Goal: Information Seeking & Learning: Check status

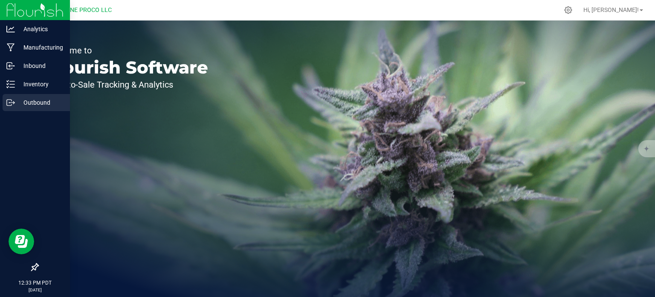
click at [32, 101] on p "Outbound" at bounding box center [40, 102] width 51 height 10
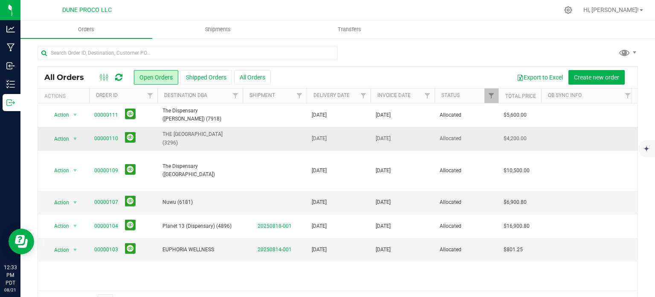
click at [111, 145] on td "00000110" at bounding box center [123, 138] width 68 height 23
click at [111, 138] on link "00000110" at bounding box center [106, 138] width 24 height 8
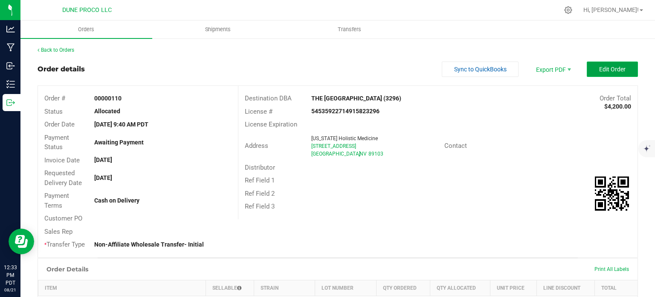
click at [600, 68] on span "Edit Order" at bounding box center [613, 69] width 26 height 7
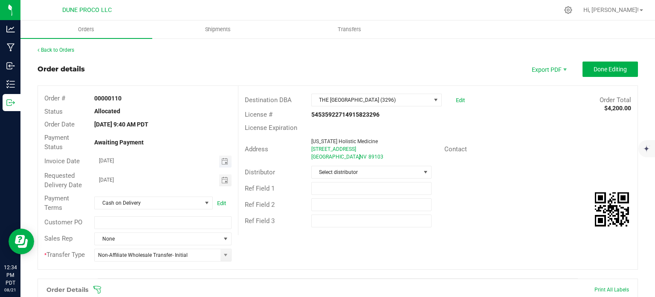
click at [226, 163] on span "Toggle calendar" at bounding box center [225, 161] width 12 height 12
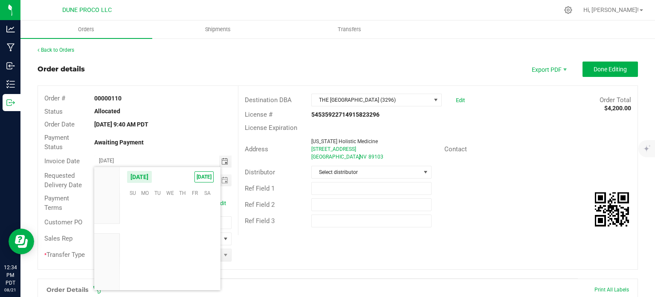
scroll to position [138333, 0]
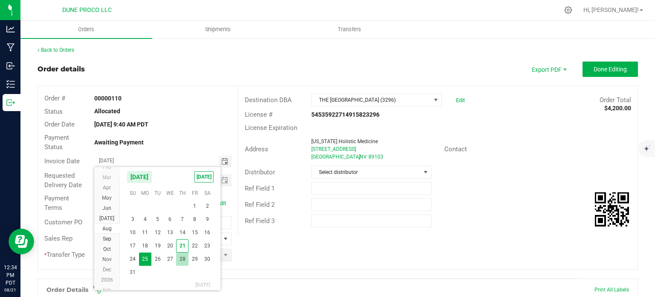
click at [186, 256] on span "28" at bounding box center [182, 258] width 12 height 13
type input "[DATE]"
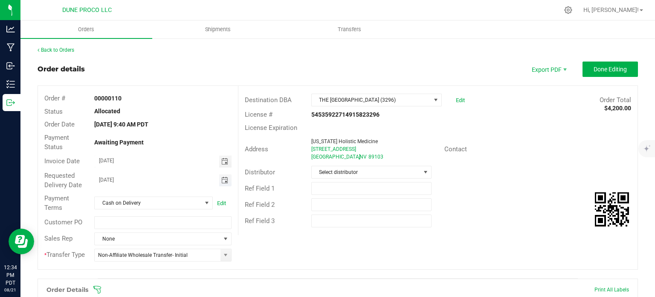
click at [224, 182] on span "Toggle calendar" at bounding box center [224, 180] width 7 height 7
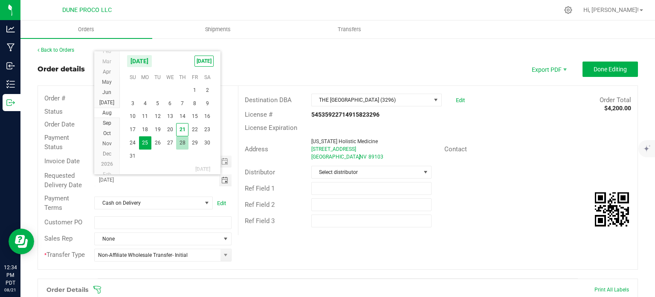
click at [186, 140] on span "28" at bounding box center [182, 142] width 12 height 13
type input "[DATE]"
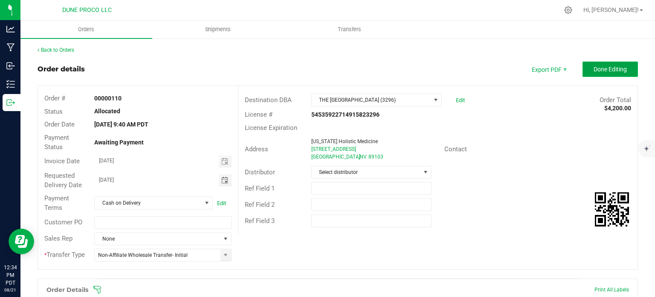
click at [606, 70] on span "Done Editing" at bounding box center [610, 69] width 33 height 7
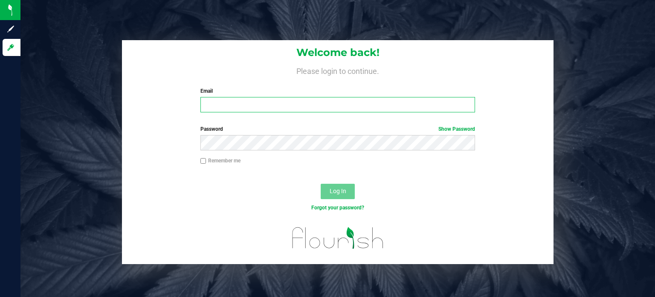
type input "[EMAIL_ADDRESS][PERSON_NAME][DOMAIN_NAME]"
click at [338, 190] on span "Log In" at bounding box center [338, 190] width 17 height 7
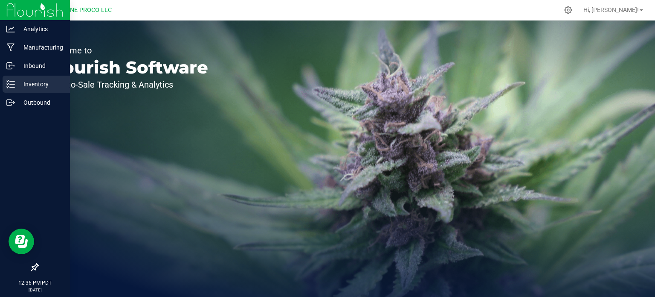
click at [32, 86] on p "Inventory" at bounding box center [40, 84] width 51 height 10
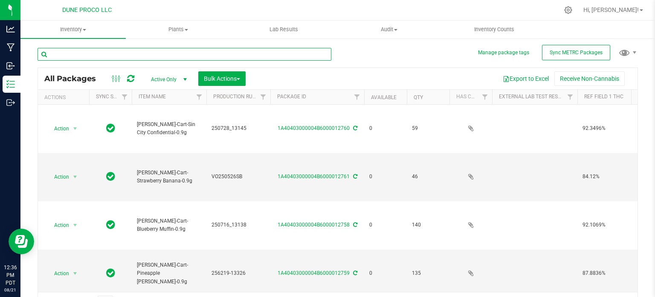
click at [111, 53] on input "text" at bounding box center [185, 54] width 294 height 13
type input "12747"
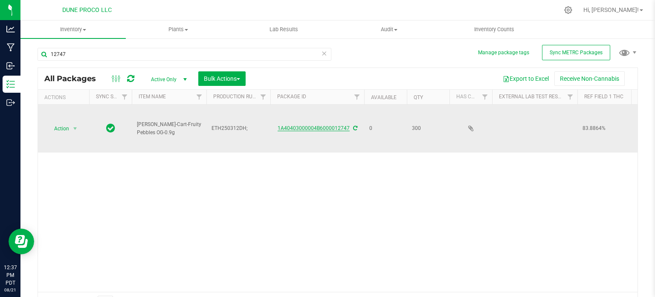
click at [307, 125] on link "1A40403000004B6000012747" at bounding box center [314, 128] width 72 height 6
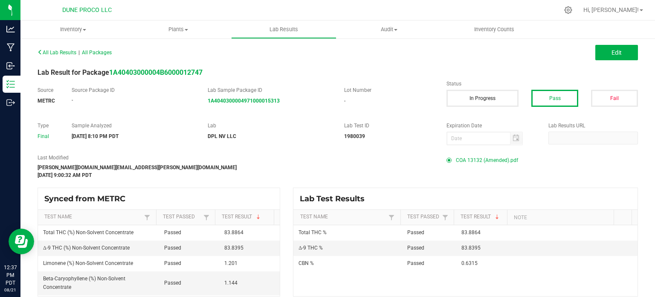
click at [464, 162] on span "COA 13132 (Amended).pdf" at bounding box center [487, 160] width 62 height 13
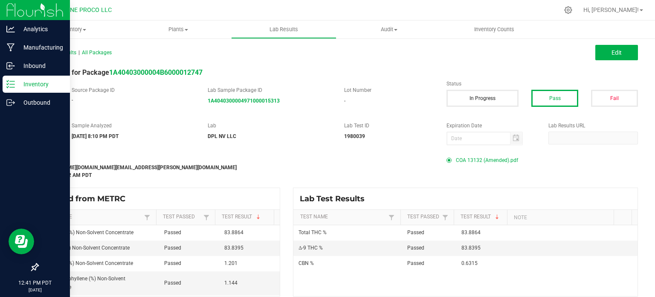
click at [0, 127] on div at bounding box center [35, 185] width 70 height 146
